Goal: Transaction & Acquisition: Purchase product/service

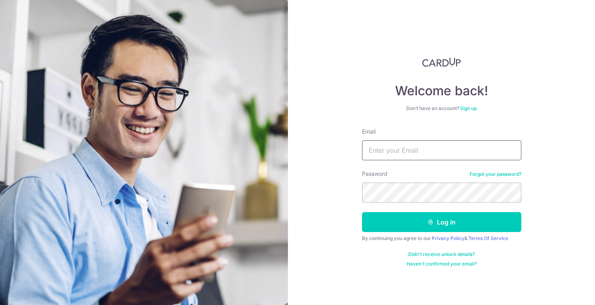
click at [428, 147] on input "Email" at bounding box center [441, 150] width 159 height 20
type input "[PERSON_NAME][EMAIL_ADDRESS][PERSON_NAME][DOMAIN_NAME]"
click at [362, 212] on button "Log in" at bounding box center [441, 222] width 159 height 20
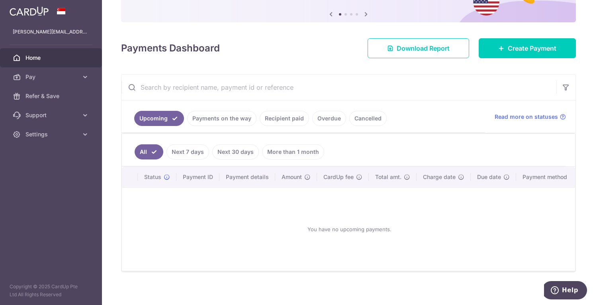
click at [286, 115] on link "Recipient paid" at bounding box center [284, 118] width 49 height 15
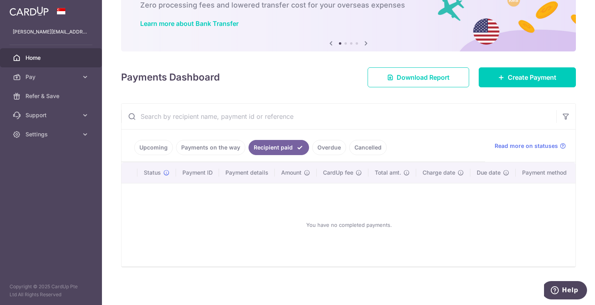
click at [231, 144] on link "Payments on the way" at bounding box center [210, 147] width 69 height 15
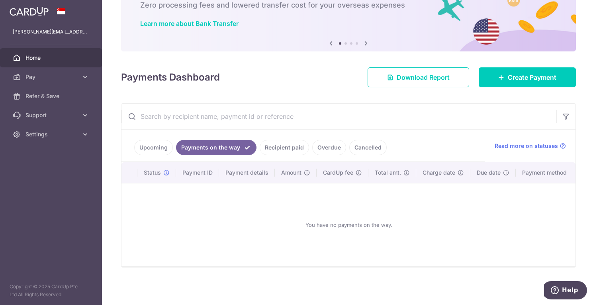
click at [334, 143] on link "Overdue" at bounding box center [329, 147] width 34 height 15
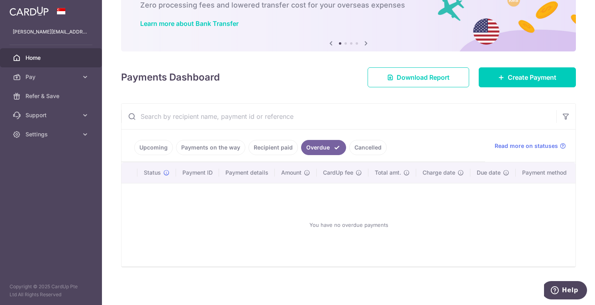
click at [364, 149] on link "Cancelled" at bounding box center [367, 147] width 37 height 15
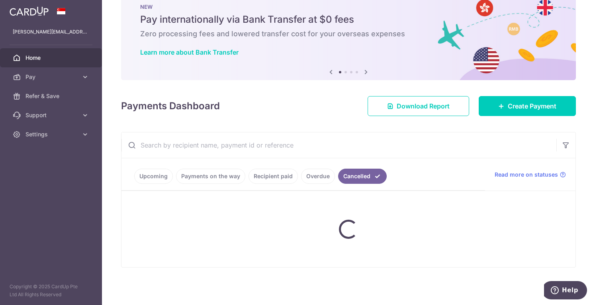
scroll to position [0, 0]
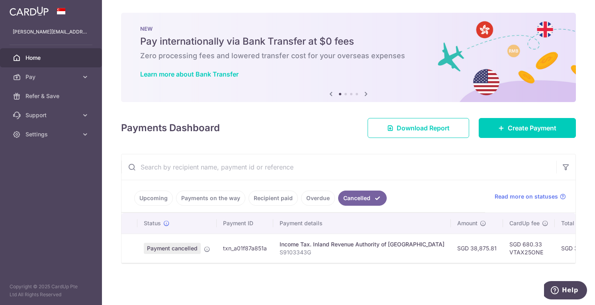
click at [77, 63] on link "Home" at bounding box center [51, 57] width 102 height 19
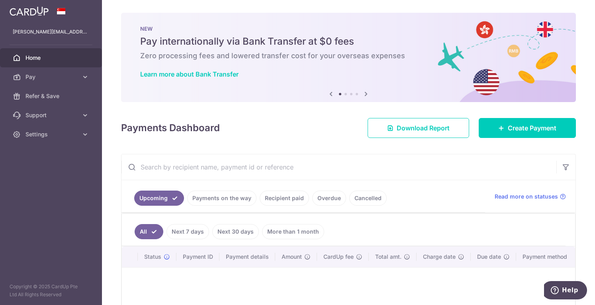
click at [375, 194] on link "Cancelled" at bounding box center [367, 197] width 37 height 15
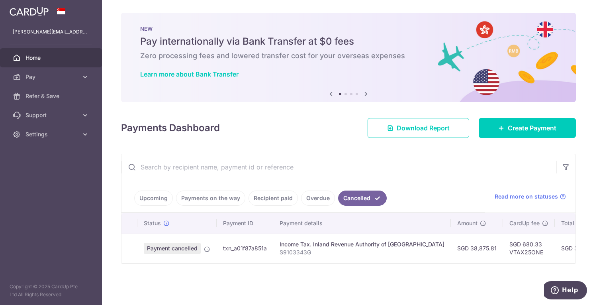
click at [506, 246] on td "SGD 680.33 VTAX25ONE" at bounding box center [529, 247] width 52 height 29
click at [554, 249] on td "SGD 39,556.14" at bounding box center [580, 247] width 52 height 29
click at [577, 288] on span "Help" at bounding box center [570, 289] width 16 height 7
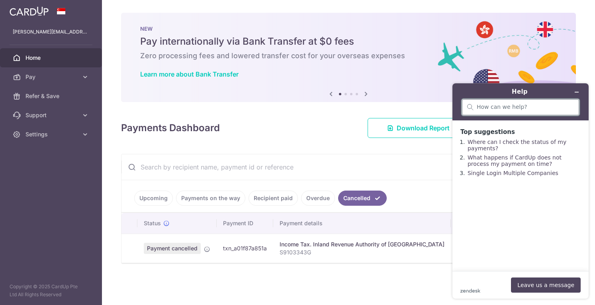
click at [503, 109] on input "search" at bounding box center [524, 106] width 97 height 7
type input "A"
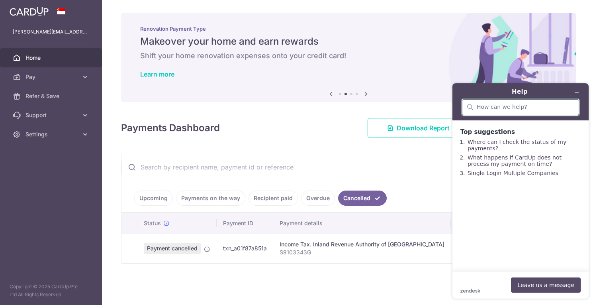
click at [533, 286] on button "Leave us a message" at bounding box center [546, 284] width 70 height 15
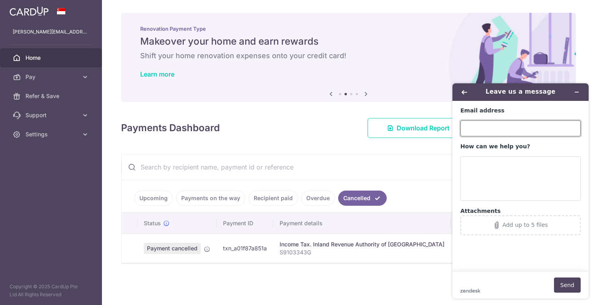
click at [498, 127] on input "Email address" at bounding box center [520, 128] width 120 height 16
type input "vanessa.poo.jill@gmail.com"
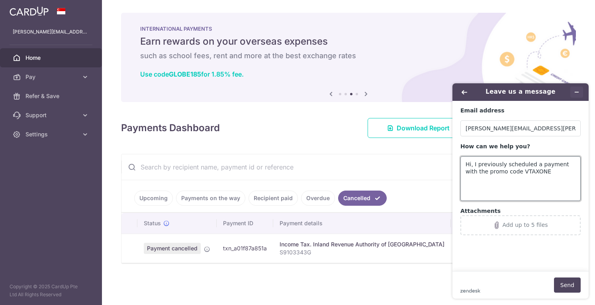
type textarea "Hi, I previously scheduled a payment with the promo code VTAXONE"
click at [575, 92] on icon "Minimize widget" at bounding box center [577, 92] width 4 height 0
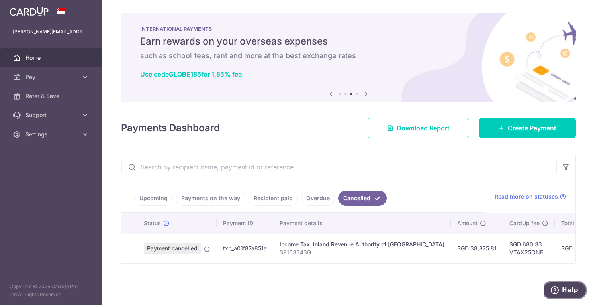
click at [562, 286] on span "Help" at bounding box center [556, 290] width 11 height 8
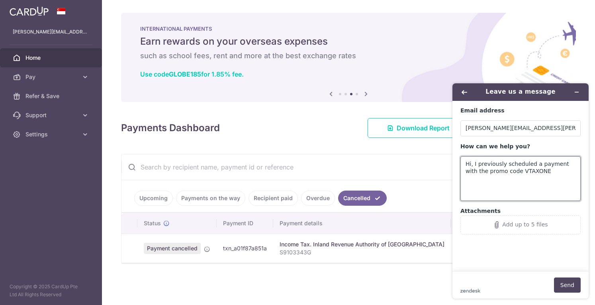
click at [528, 164] on textarea "Hi, I previously scheduled a payment with the promo code VTAXONE" at bounding box center [520, 178] width 120 height 45
click at [521, 180] on textarea "Hi, I previously scheduled a payment with the promo code VTAXONE" at bounding box center [520, 178] width 120 height 45
click at [521, 169] on textarea "Hi, I previously scheduled a payment with the promo code VTAXONE" at bounding box center [520, 178] width 120 height 45
drag, startPoint x: 554, startPoint y: 171, endPoint x: 562, endPoint y: 177, distance: 10.0
click at [554, 172] on textarea "Hi, I previously scheduled a payment with the promo code VTAX25ONE" at bounding box center [520, 178] width 120 height 45
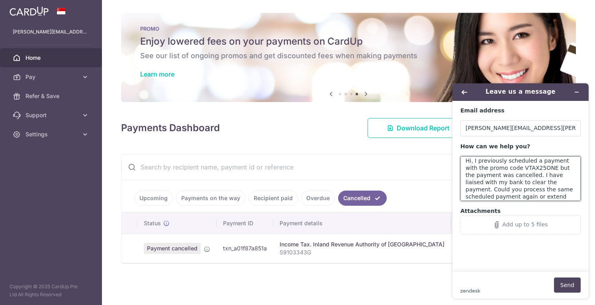
scroll to position [10, 0]
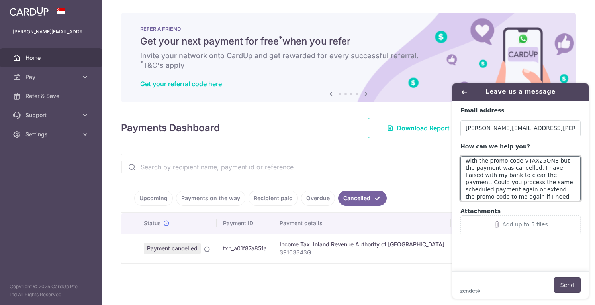
type textarea "Hi, I previously scheduled a payment with the promo code VTAX25ONE but the paym…"
click at [562, 288] on button "Send" at bounding box center [567, 284] width 27 height 15
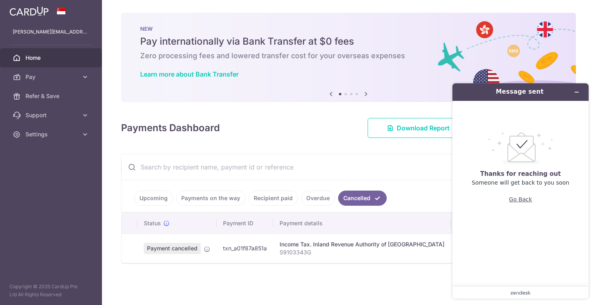
click at [529, 206] on button "Go Back" at bounding box center [520, 198] width 23 height 15
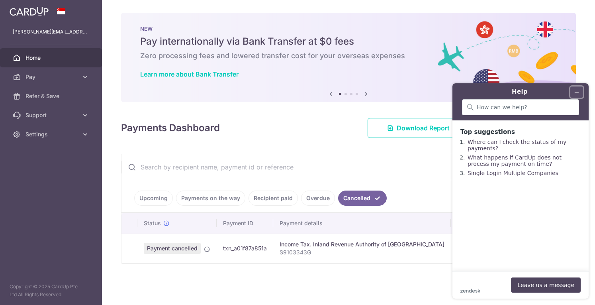
click at [572, 92] on button "Minimize widget" at bounding box center [576, 91] width 13 height 11
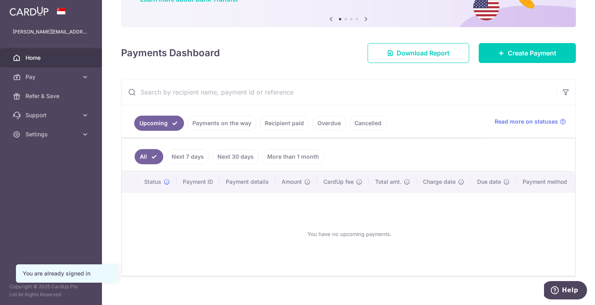
scroll to position [86, 0]
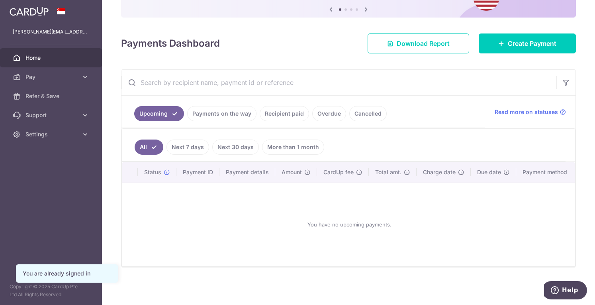
click at [354, 110] on link "Cancelled" at bounding box center [367, 113] width 37 height 15
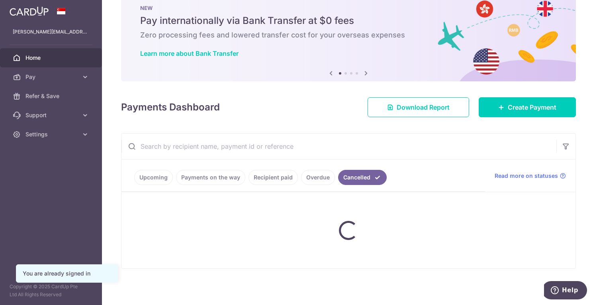
scroll to position [0, 0]
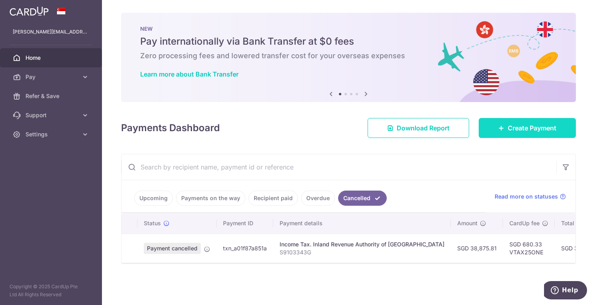
click at [524, 124] on span "Create Payment" at bounding box center [532, 128] width 49 height 10
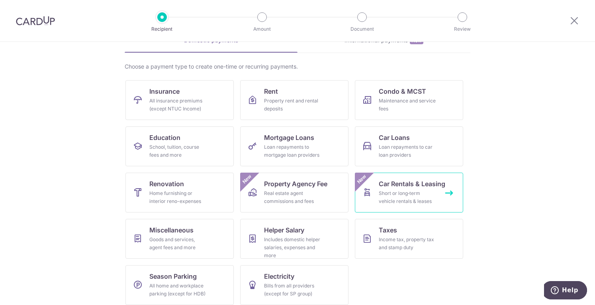
scroll to position [51, 0]
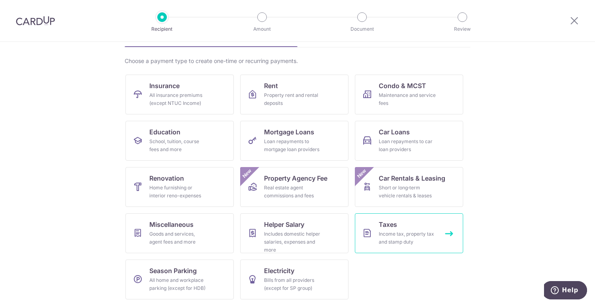
click at [424, 231] on div "Income tax, property tax and stamp duty" at bounding box center [407, 238] width 57 height 16
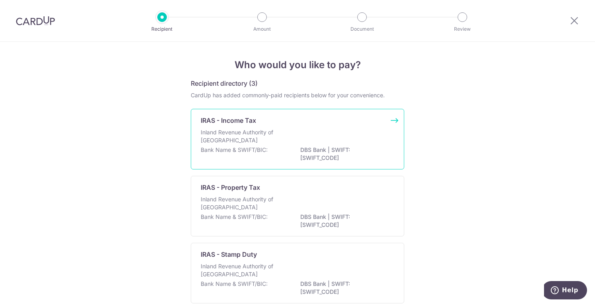
click at [244, 160] on div "Bank Name & SWIFT/BIC: DBS Bank | SWIFT: [SWIFT_CODE]" at bounding box center [297, 154] width 193 height 17
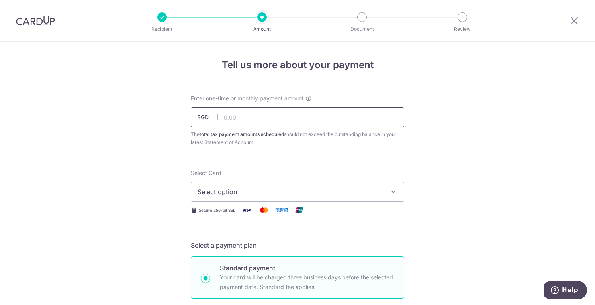
click at [285, 110] on input "text" at bounding box center [297, 117] width 213 height 20
type input "38,875.81"
click at [275, 182] on button "Select option" at bounding box center [297, 192] width 213 height 20
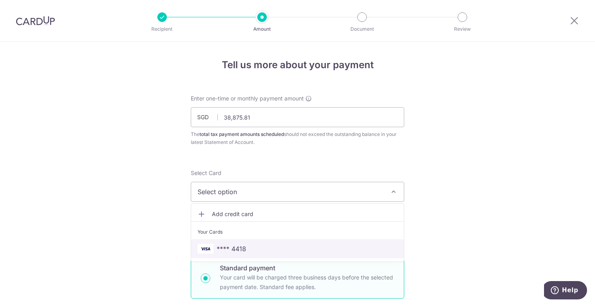
click at [235, 246] on span "**** 4418" at bounding box center [231, 249] width 29 height 10
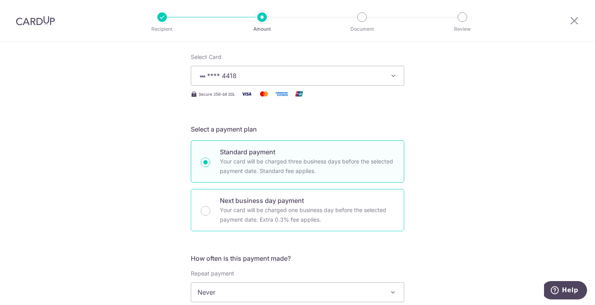
scroll to position [159, 0]
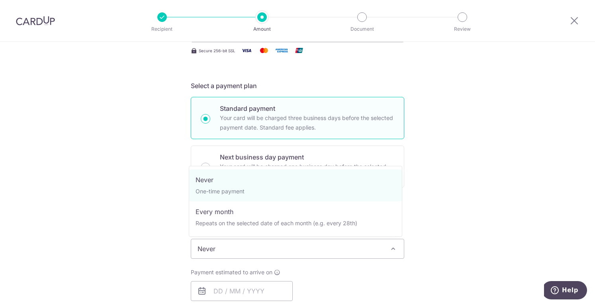
click at [260, 251] on span "Never" at bounding box center [297, 248] width 213 height 19
click at [464, 300] on div "Tell us more about your payment Enter one-time or monthly payment amount SGD 38…" at bounding box center [297, 252] width 595 height 739
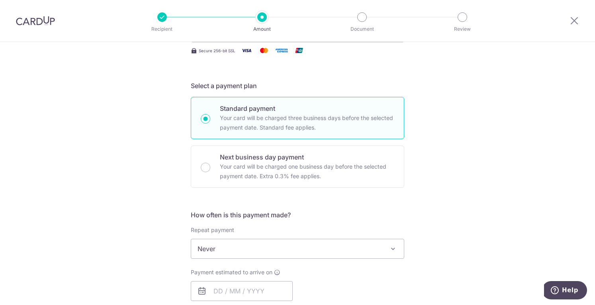
click at [483, 191] on div "Tell us more about your payment Enter one-time or monthly payment amount SGD 38…" at bounding box center [297, 252] width 595 height 739
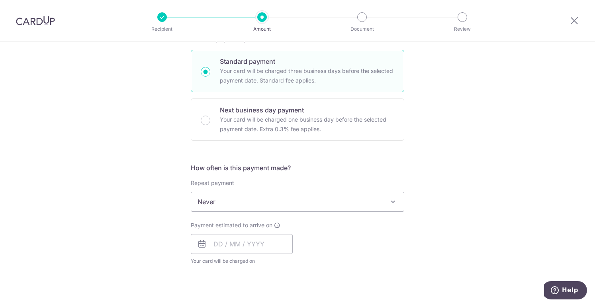
scroll to position [239, 0]
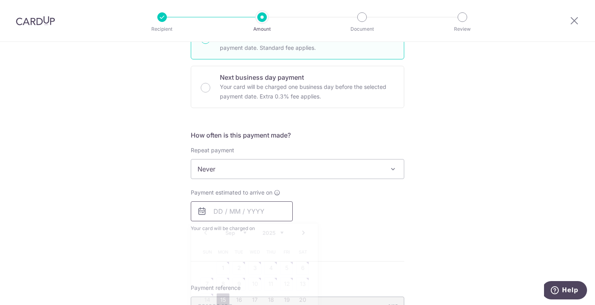
click at [266, 209] on input "text" at bounding box center [242, 211] width 102 height 20
click at [382, 199] on div "Payment estimated to arrive on Prev Next Sep Oct Nov [DATE] 2026 Sun Mon Tue We…" at bounding box center [297, 210] width 223 height 44
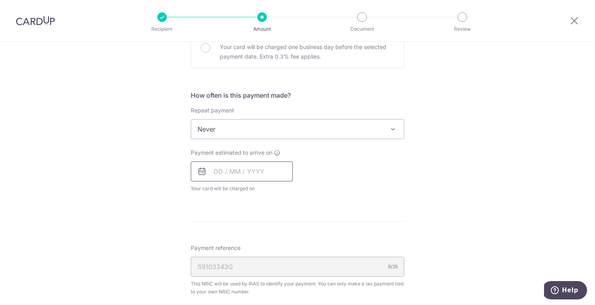
click at [262, 176] on input "text" at bounding box center [242, 171] width 102 height 20
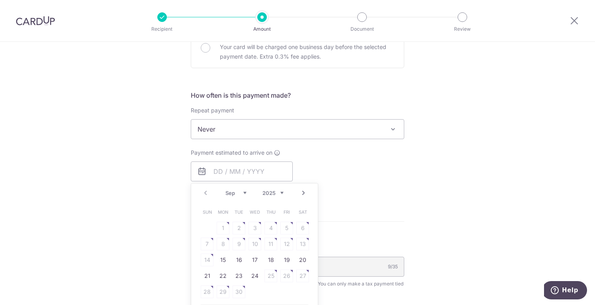
click at [202, 260] on table "Sun Mon Tue Wed Thu Fri Sat 1 2 3 4 5 6 7 8 9 10 11 12 13 14 15 16 17 18 19 20 …" at bounding box center [254, 252] width 111 height 96
click at [228, 253] on td "15" at bounding box center [223, 260] width 16 height 16
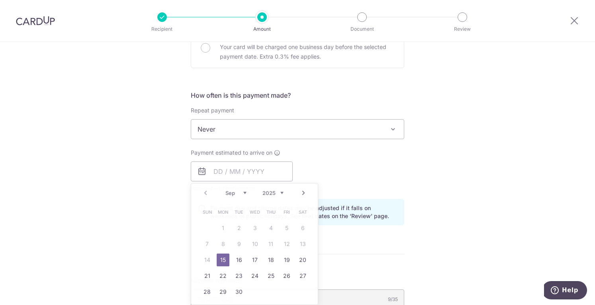
type input "[DATE]"
click at [222, 255] on link "15" at bounding box center [223, 259] width 13 height 13
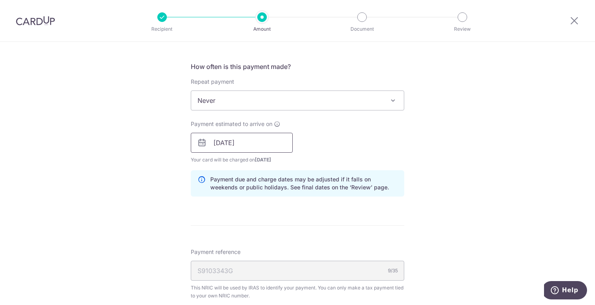
scroll to position [318, 0]
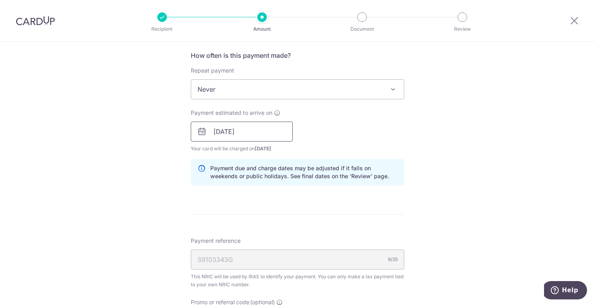
click at [246, 129] on input "[DATE]" at bounding box center [242, 131] width 102 height 20
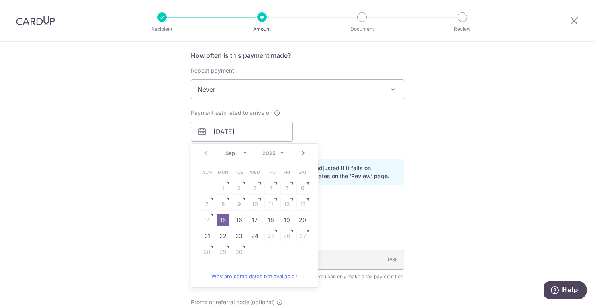
drag, startPoint x: 212, startPoint y: 212, endPoint x: 205, endPoint y: 219, distance: 9.9
click at [208, 216] on table "Sun Mon Tue Wed Thu Fri Sat 1 2 3 4 5 6 7 8 9 10 11 12 13 14 15 16 17 18 19 20 …" at bounding box center [254, 212] width 111 height 96
click at [203, 219] on table "Sun Mon Tue Wed Thu Fri Sat 1 2 3 4 5 6 7 8 9 10 11 12 13 14 15 16 17 18 19 20 …" at bounding box center [254, 212] width 111 height 96
click at [222, 217] on link "15" at bounding box center [223, 219] width 13 height 13
click at [143, 171] on div "Tell us more about your payment Enter one-time or monthly payment amount SGD 38…" at bounding box center [297, 109] width 595 height 772
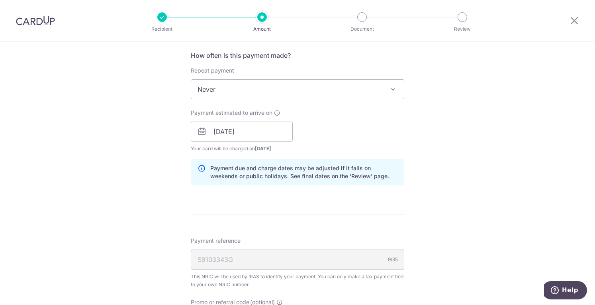
scroll to position [398, 0]
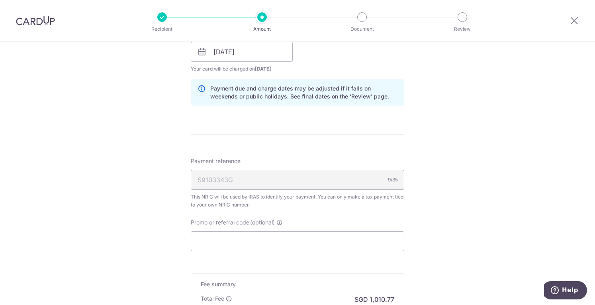
click at [267, 172] on div "S9103343G 9/35" at bounding box center [297, 180] width 213 height 20
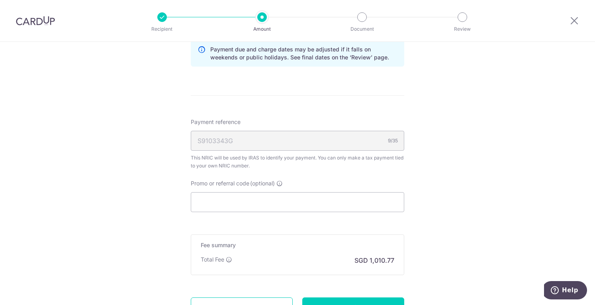
scroll to position [438, 0]
click at [260, 191] on input "Promo or referral code (optional)" at bounding box center [297, 201] width 213 height 20
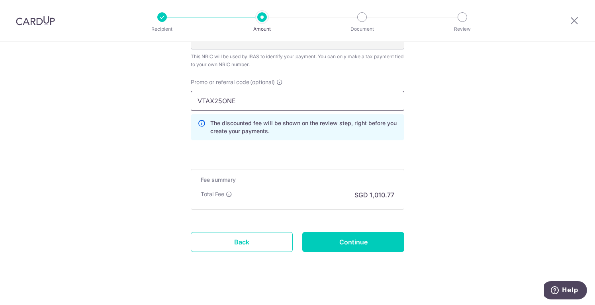
scroll to position [543, 0]
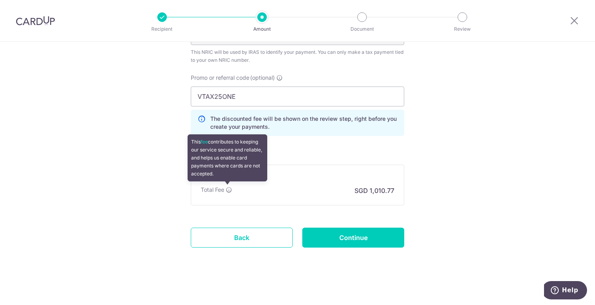
click at [226, 186] on icon at bounding box center [229, 189] width 6 height 6
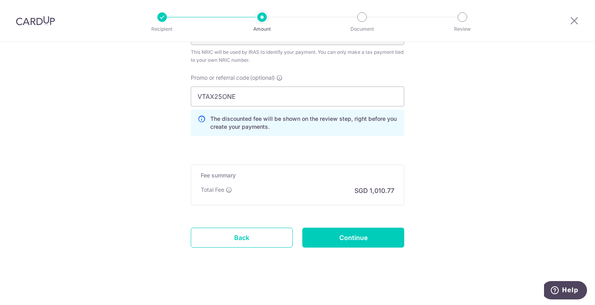
click at [239, 187] on div "Total Fee This fee contributes to keeping our service secure and reliable, and …" at bounding box center [297, 190] width 193 height 10
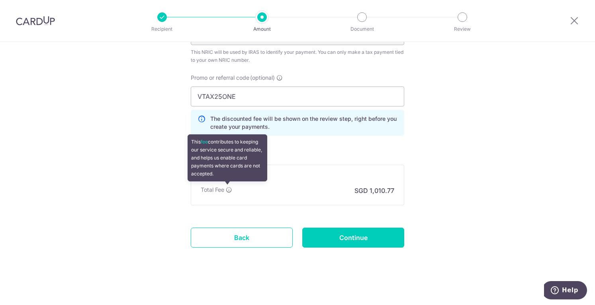
click at [229, 189] on icon at bounding box center [229, 189] width 6 height 6
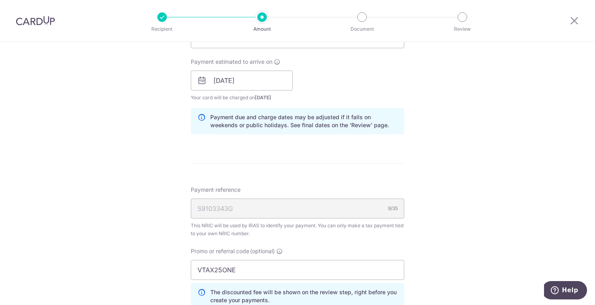
scroll to position [398, 0]
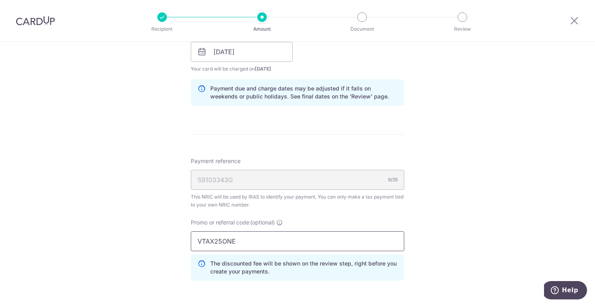
click at [269, 245] on input "VTAX25ONE" at bounding box center [297, 241] width 213 height 20
type input "VTAX25R"
click button "Add Card" at bounding box center [0, 0] width 0 height 0
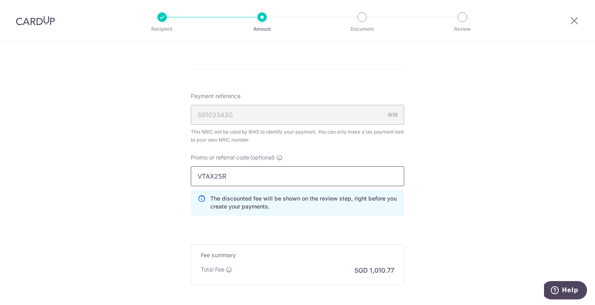
scroll to position [517, 0]
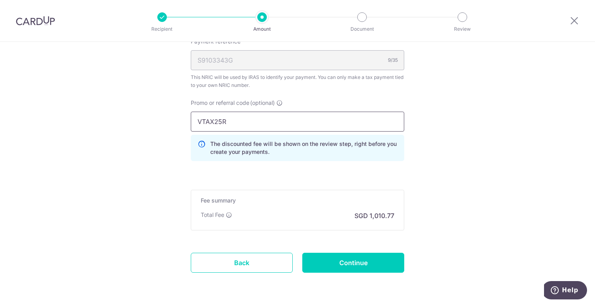
click at [241, 119] on input "VTAX25R" at bounding box center [297, 121] width 213 height 20
click at [247, 165] on div "Promo or referral code (optional) VTAX25R The discounted fee will be shown on t…" at bounding box center [297, 133] width 223 height 68
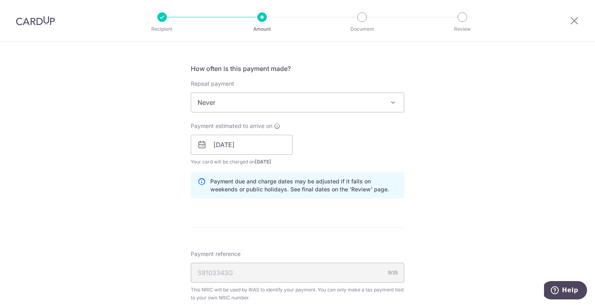
scroll to position [239, 0]
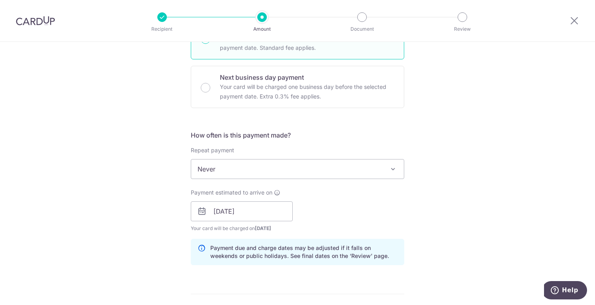
drag, startPoint x: 230, startPoint y: 165, endPoint x: 234, endPoint y: 163, distance: 4.5
click at [234, 163] on span "Never" at bounding box center [297, 168] width 213 height 19
click at [418, 131] on div "Tell us more about your payment Enter one-time or monthly payment amount SGD 38…" at bounding box center [297, 207] width 595 height 808
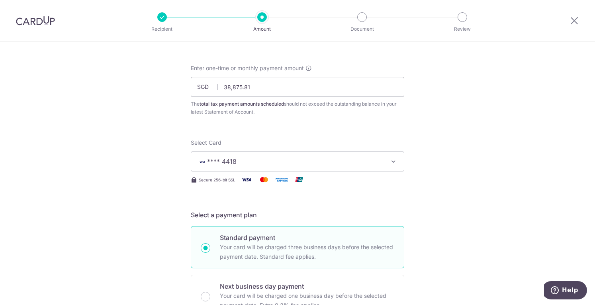
scroll to position [0, 0]
